Goal: Transaction & Acquisition: Purchase product/service

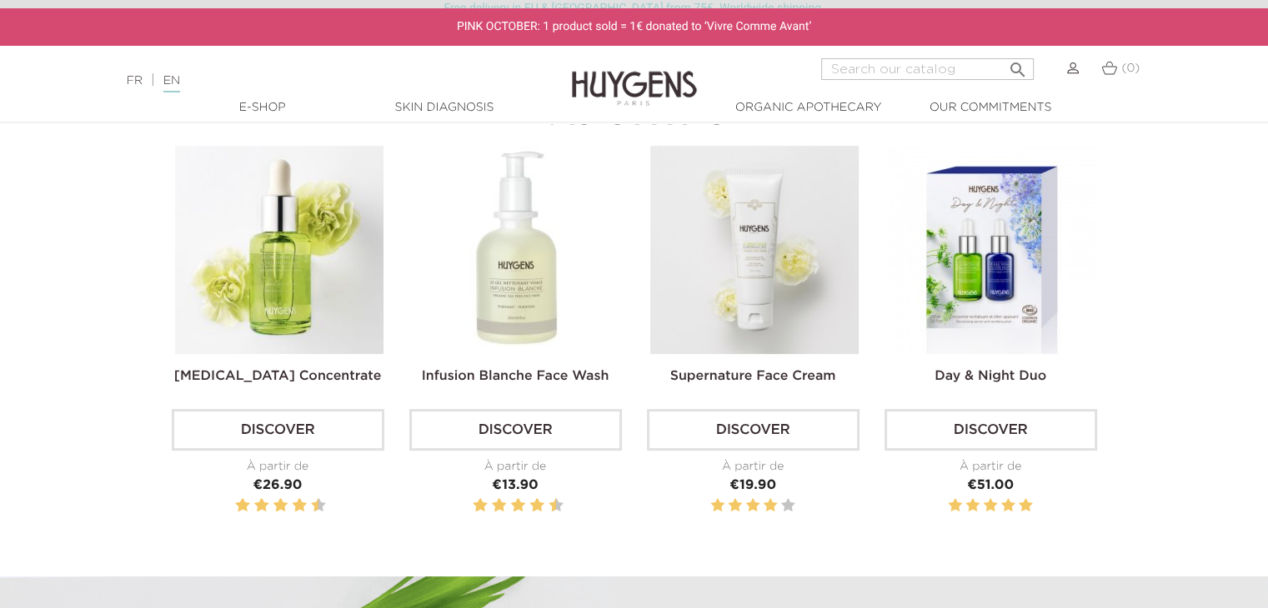
scroll to position [533, 0]
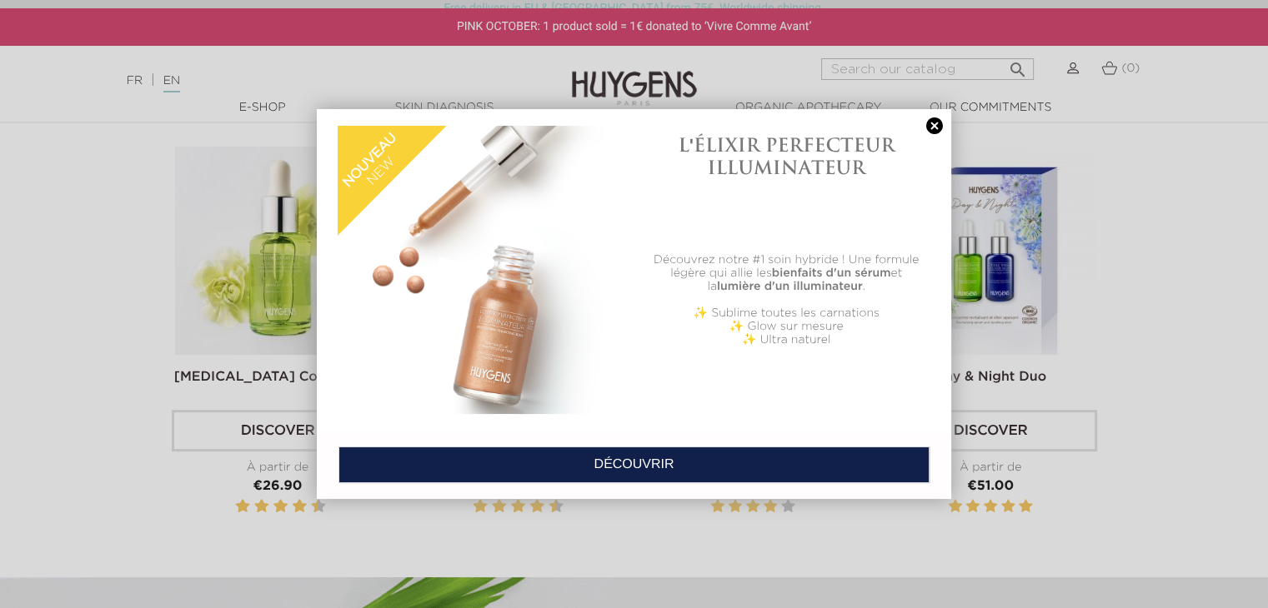
click at [938, 124] on link at bounding box center [934, 127] width 23 height 18
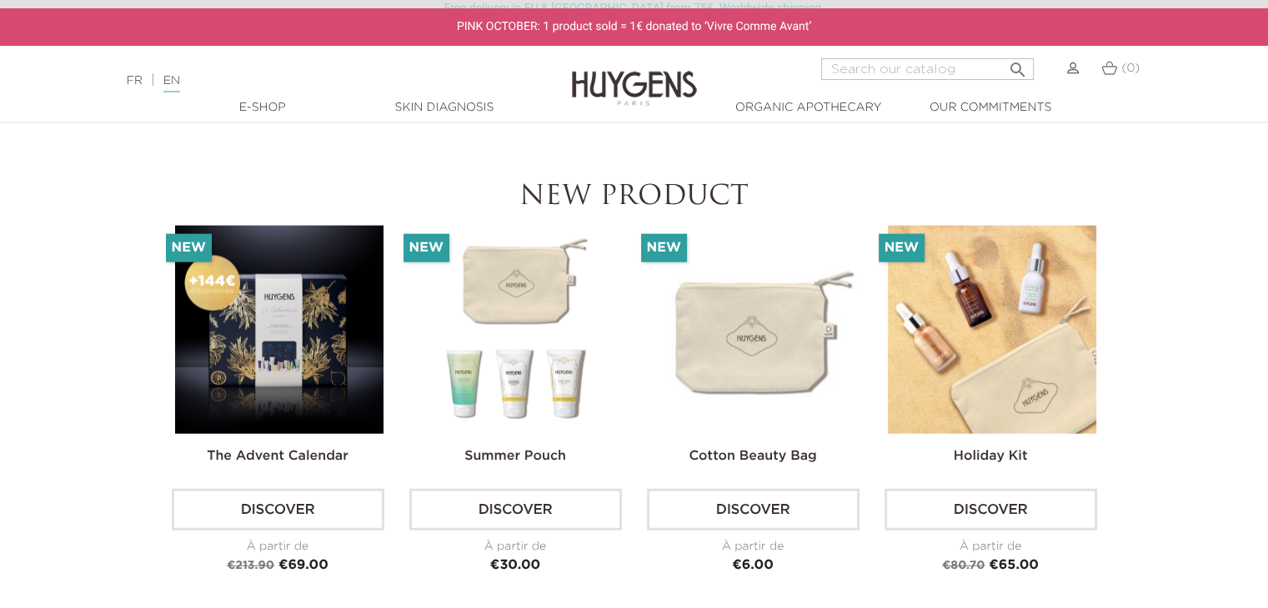
scroll to position [3823, 0]
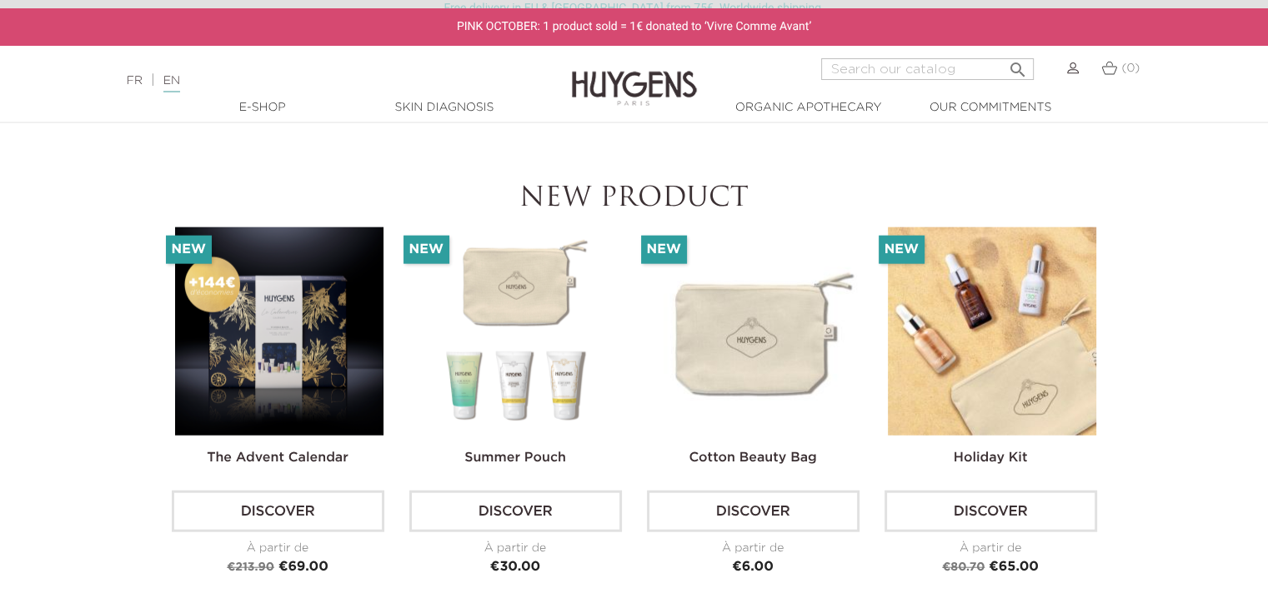
click at [260, 328] on img at bounding box center [279, 332] width 208 height 208
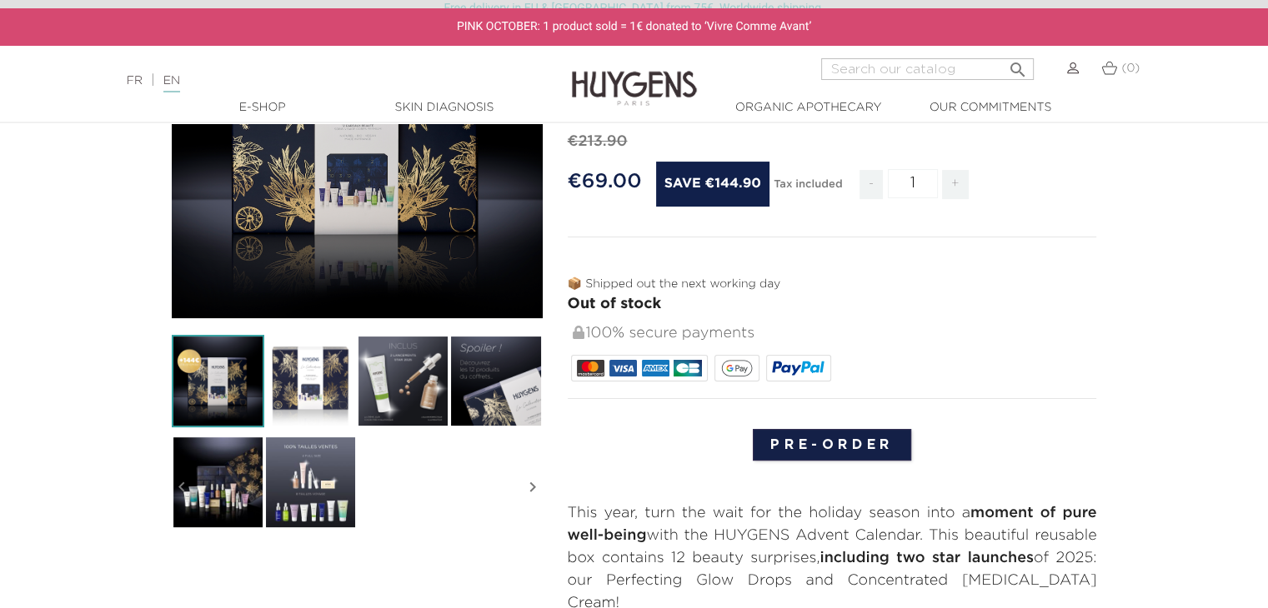
scroll to position [277, 0]
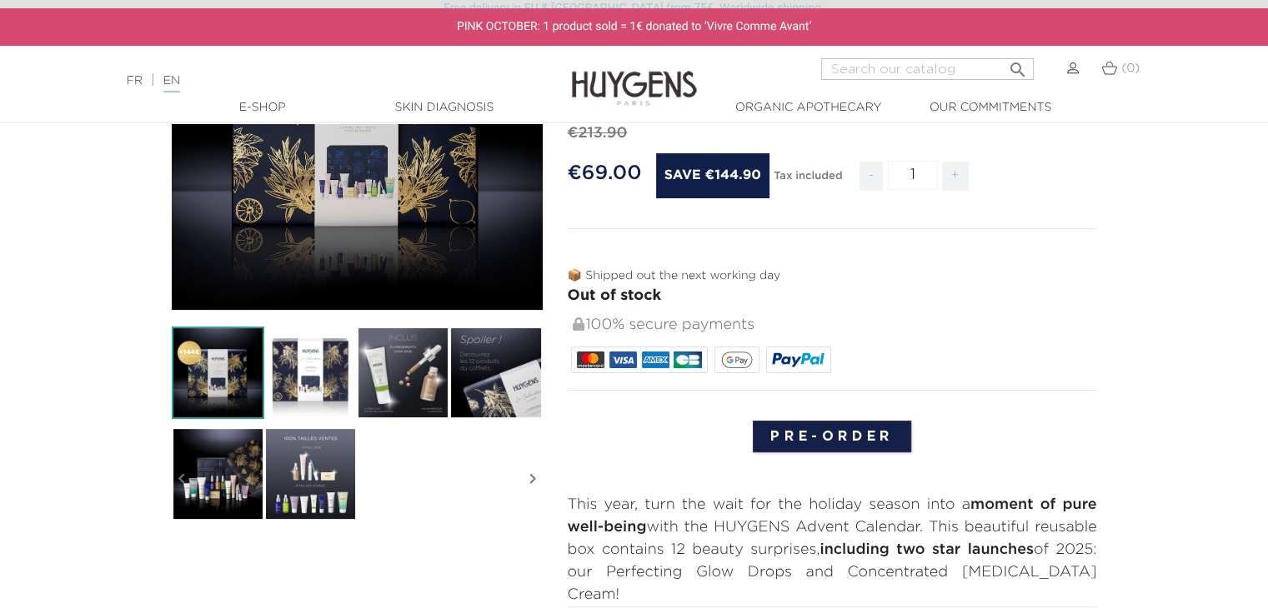
click at [317, 465] on img at bounding box center [310, 474] width 93 height 93
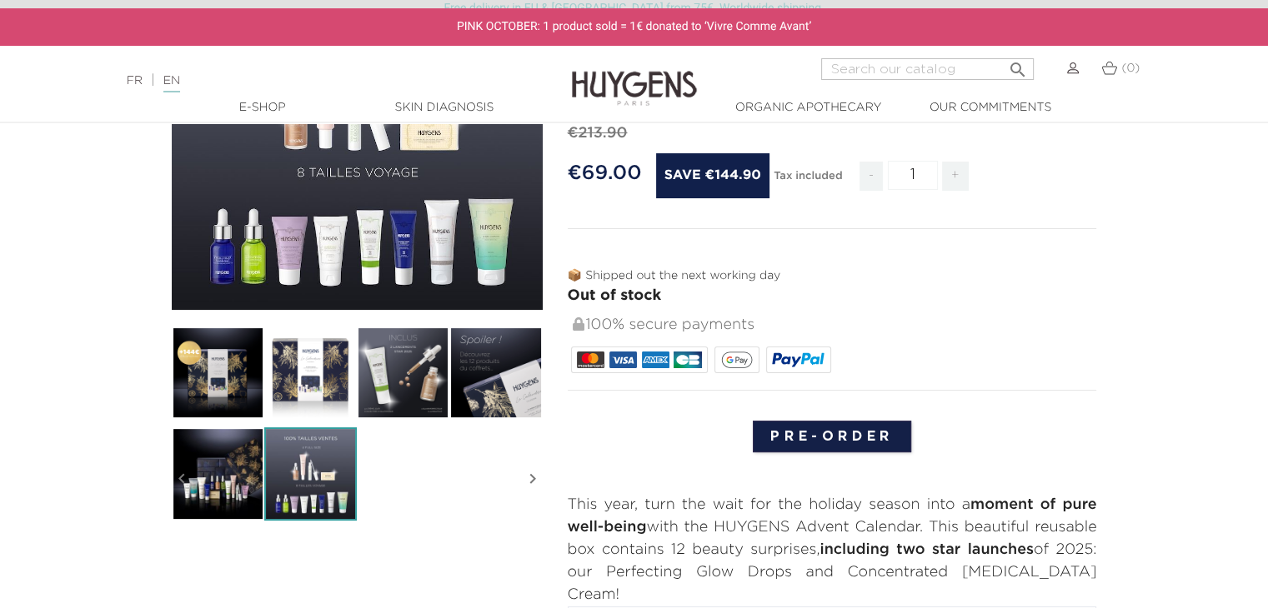
click at [207, 474] on img at bounding box center [218, 474] width 93 height 93
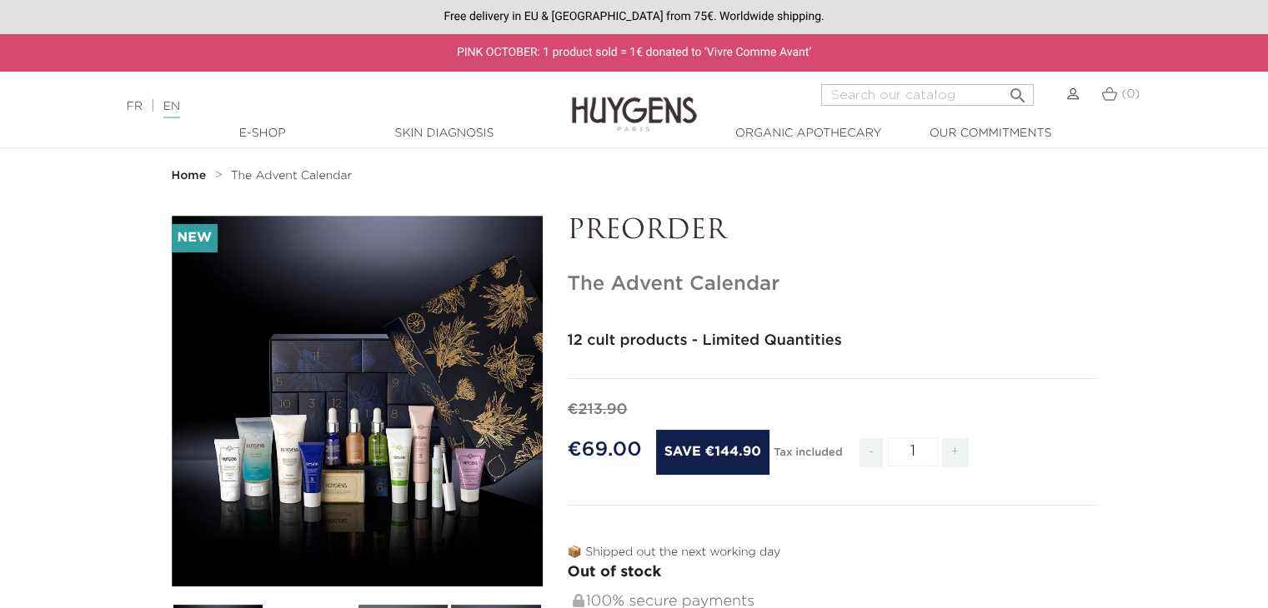
scroll to position [3, 0]
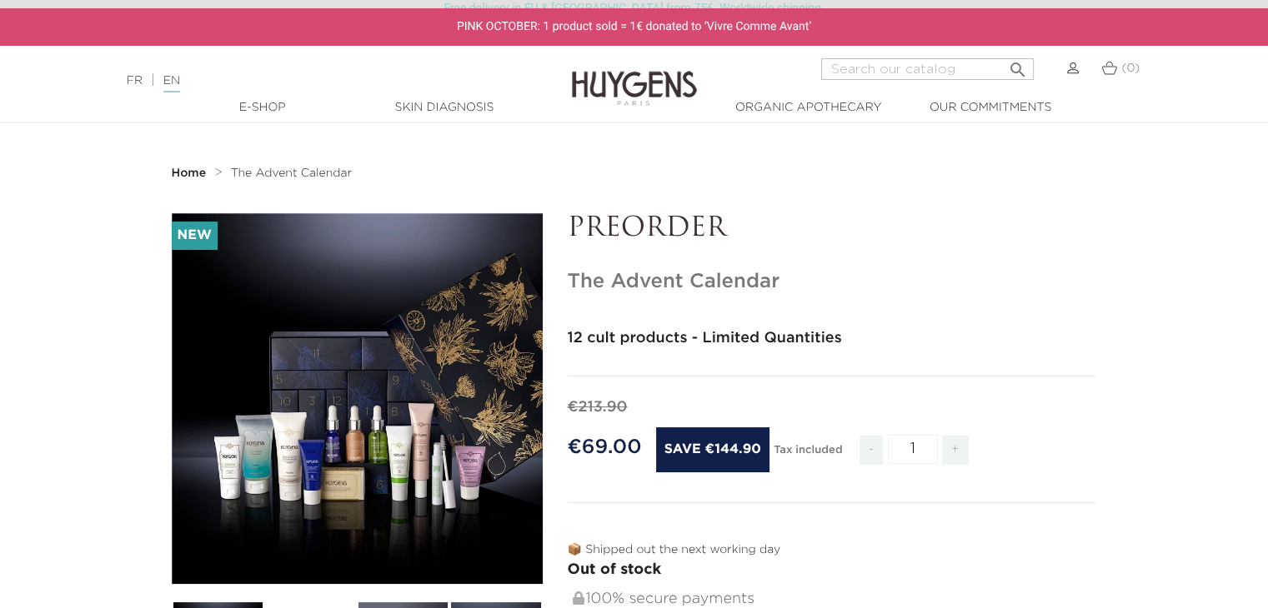
click at [360, 418] on icon "" at bounding box center [356, 399] width 83 height 83
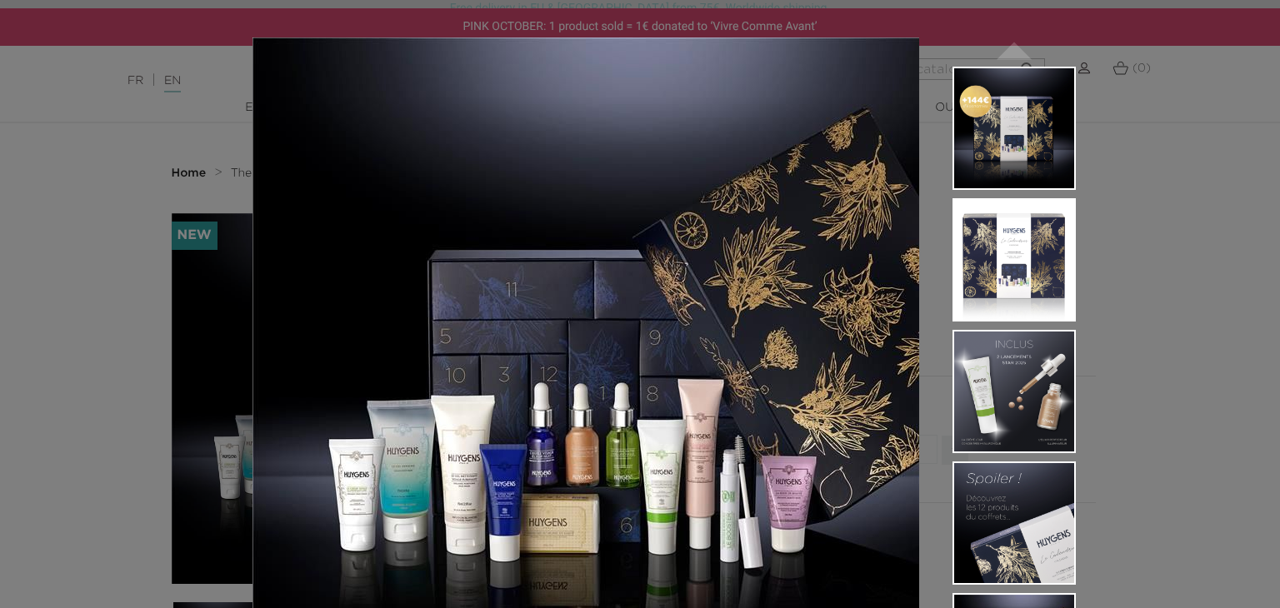
drag, startPoint x: 360, startPoint y: 418, endPoint x: 53, endPoint y: 374, distance: 309.8
click at [53, 374] on div "12 cult products - Limited Quantities  " at bounding box center [640, 304] width 1280 height 608
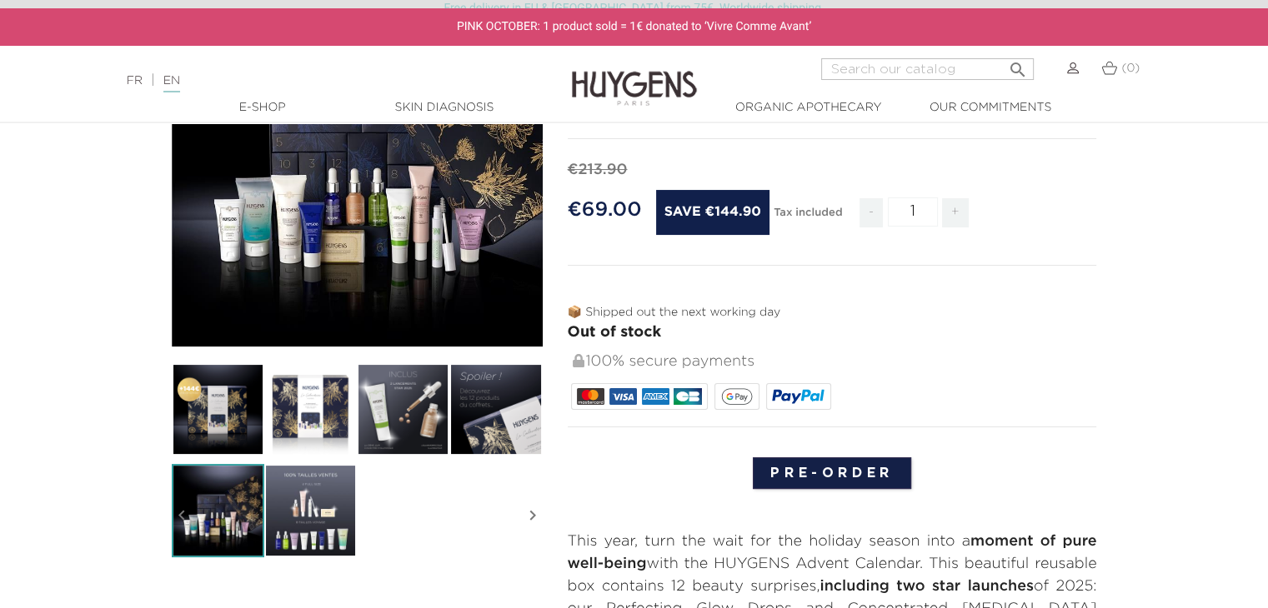
scroll to position [237, 0]
